Goal: Transaction & Acquisition: Purchase product/service

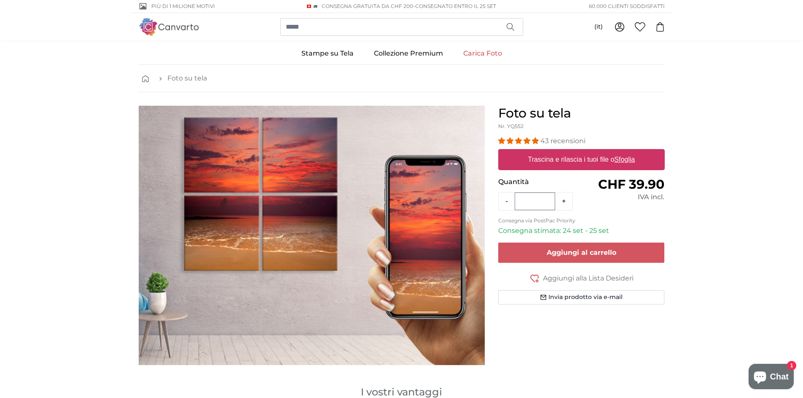
click at [481, 50] on link "Carica Foto" at bounding box center [482, 54] width 59 height 22
click at [621, 160] on u "Sfoglia" at bounding box center [624, 159] width 21 height 7
click at [621, 152] on input "Trascina e rilascia i tuoi file o Sfoglia" at bounding box center [581, 150] width 167 height 3
type input "**********"
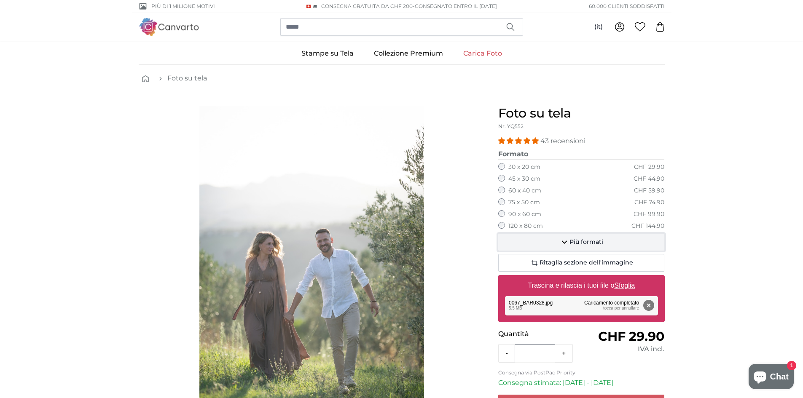
click at [575, 241] on span "Più formati" at bounding box center [587, 242] width 34 height 8
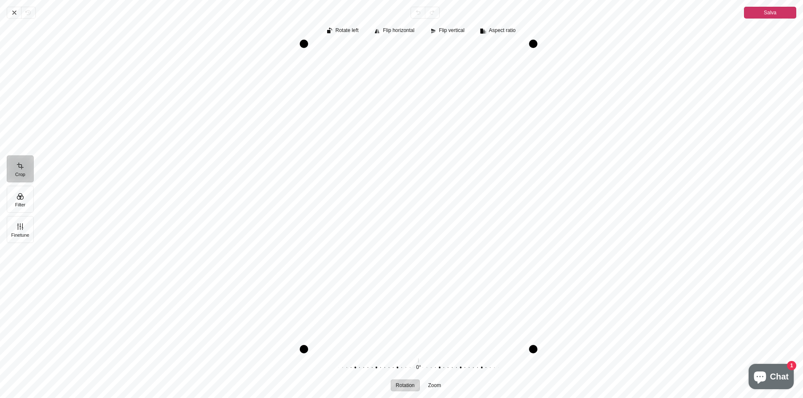
scroll to position [42, 0]
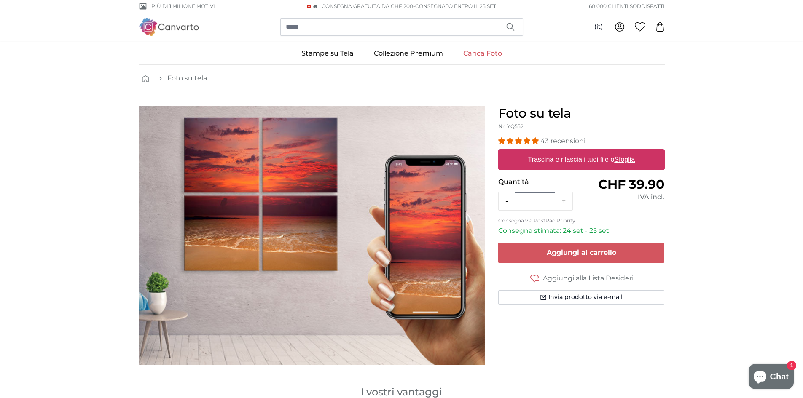
click at [619, 161] on u "Sfoglia" at bounding box center [624, 159] width 21 height 7
click at [619, 152] on input "Trascina e rilascia i tuoi file o Sfoglia" at bounding box center [581, 150] width 167 height 3
type input "**********"
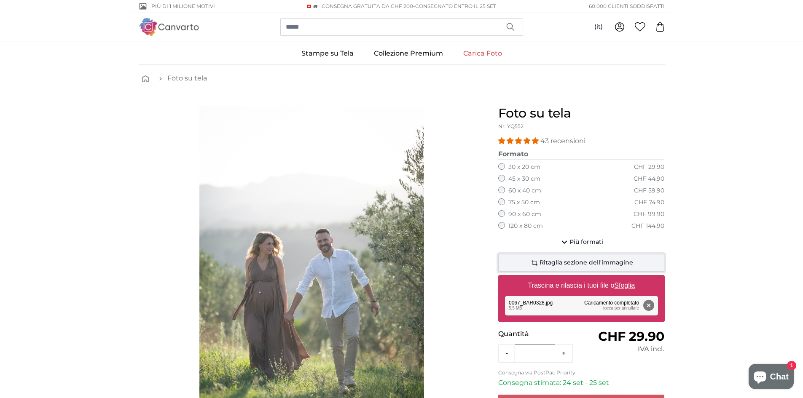
click at [547, 262] on span "Ritaglia sezione dell'immagine" at bounding box center [587, 263] width 94 height 8
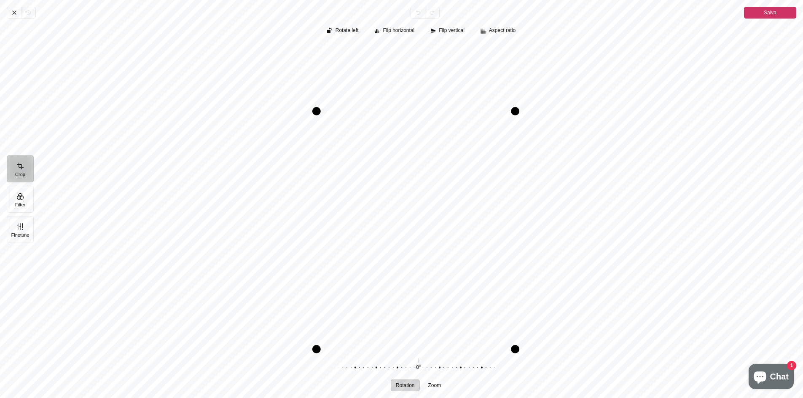
drag, startPoint x: 522, startPoint y: 43, endPoint x: 517, endPoint y: 110, distance: 67.6
click at [517, 110] on div "Pintura" at bounding box center [515, 111] width 8 height 8
drag, startPoint x: 516, startPoint y: 110, endPoint x: 524, endPoint y: 91, distance: 19.9
click at [524, 91] on div "Pintura" at bounding box center [522, 93] width 8 height 8
click at [358, 33] on span "Rotate left" at bounding box center [347, 30] width 23 height 5
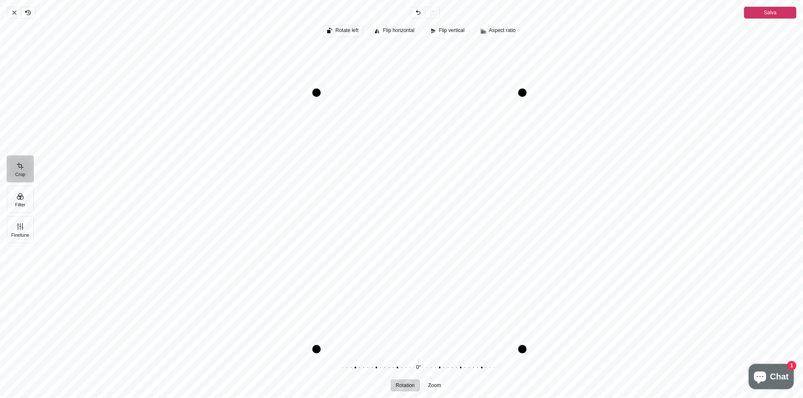
click at [358, 33] on span "Rotate left" at bounding box center [347, 30] width 23 height 5
click at [395, 32] on span "Flip horizontal" at bounding box center [399, 30] width 32 height 5
click at [373, 30] on button "Flip horizontal" at bounding box center [394, 31] width 49 height 12
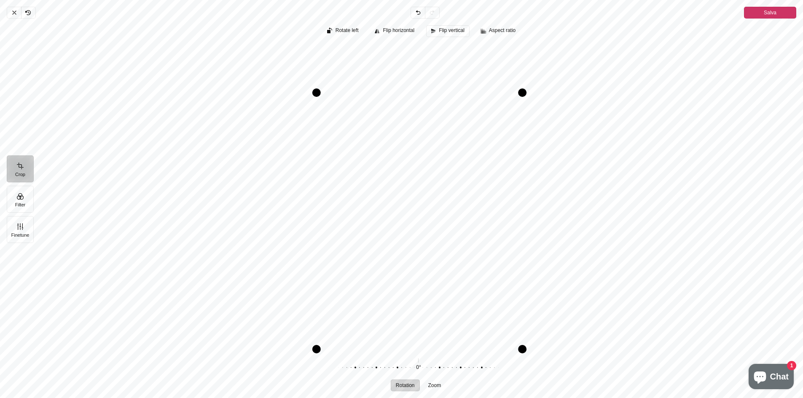
click at [438, 34] on button "Flip vertical" at bounding box center [447, 31] width 43 height 12
click at [497, 32] on span "Aspect ratio" at bounding box center [502, 30] width 27 height 5
click at [485, 105] on icon "Pintura" at bounding box center [490, 107] width 10 height 10
click at [511, 28] on span "Aspect ratio" at bounding box center [502, 30] width 27 height 5
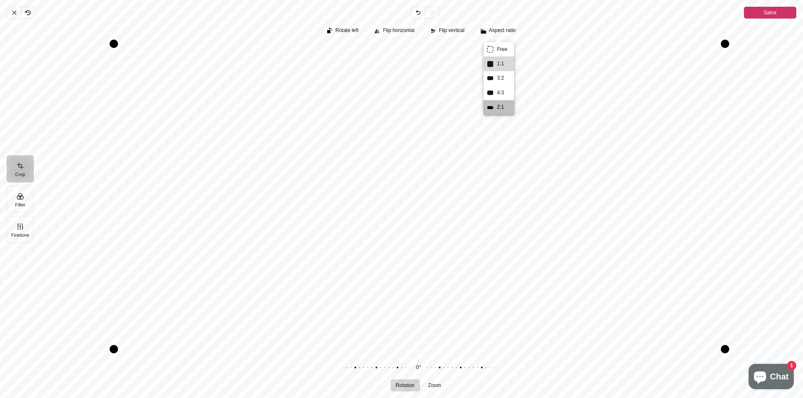
click at [495, 65] on span "1:1" at bounding box center [500, 63] width 10 height 9
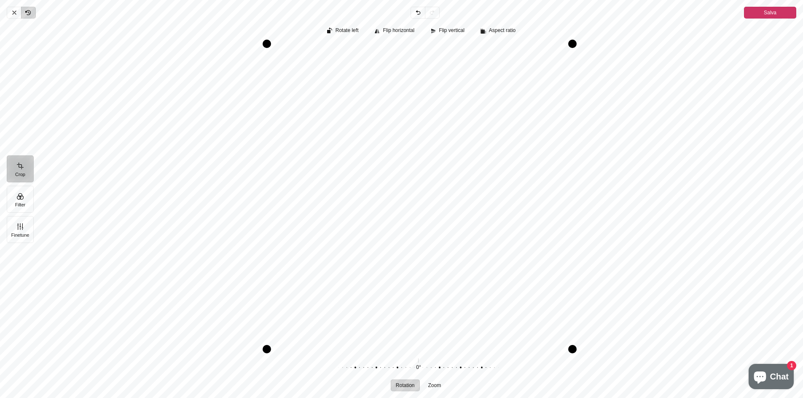
click at [26, 12] on icon "Pintura" at bounding box center [26, 11] width 1 height 1
click at [623, 173] on div "Pintura" at bounding box center [418, 197] width 756 height 306
click at [22, 194] on button "Filter" at bounding box center [20, 199] width 27 height 27
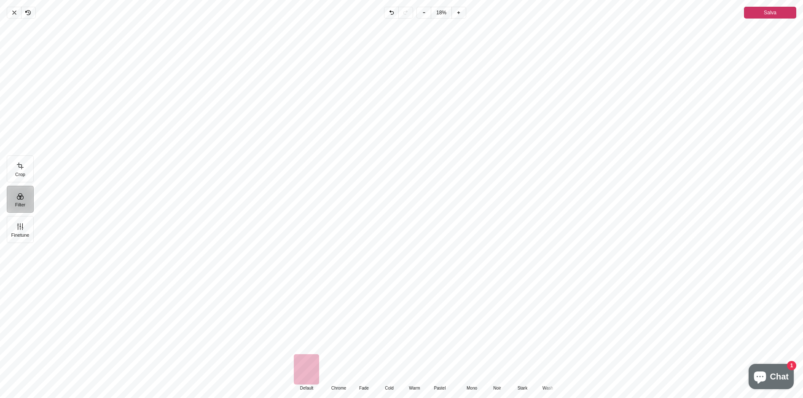
click at [22, 194] on button "Filter" at bounding box center [20, 199] width 27 height 27
click at [19, 219] on button "Finetune" at bounding box center [20, 229] width 27 height 27
